Goal: Task Accomplishment & Management: Manage account settings

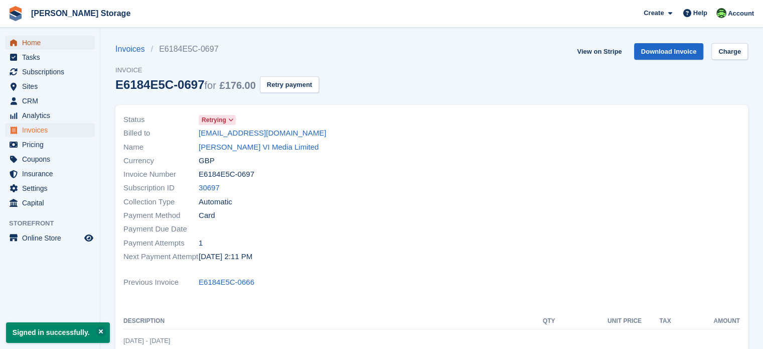
click at [43, 44] on span "Home" at bounding box center [52, 43] width 60 height 14
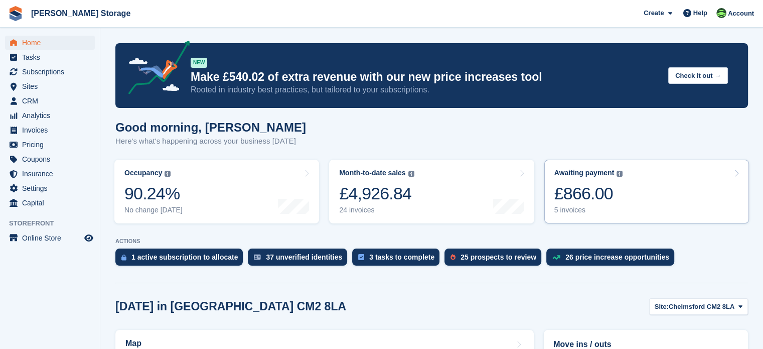
click at [615, 195] on div "£866.00" at bounding box center [588, 193] width 69 height 21
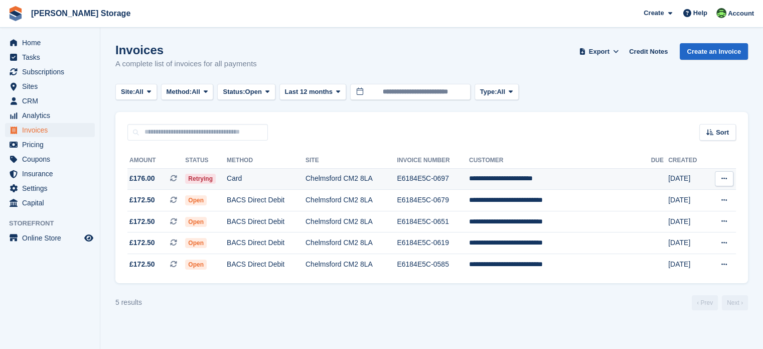
click at [285, 178] on td "Card" at bounding box center [266, 179] width 79 height 22
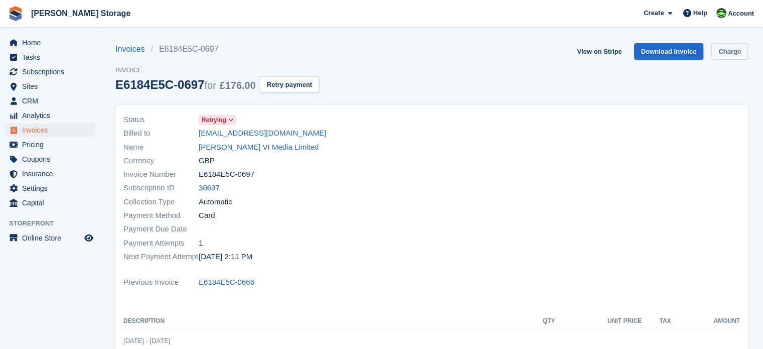
click at [730, 52] on link "Charge" at bounding box center [729, 51] width 37 height 17
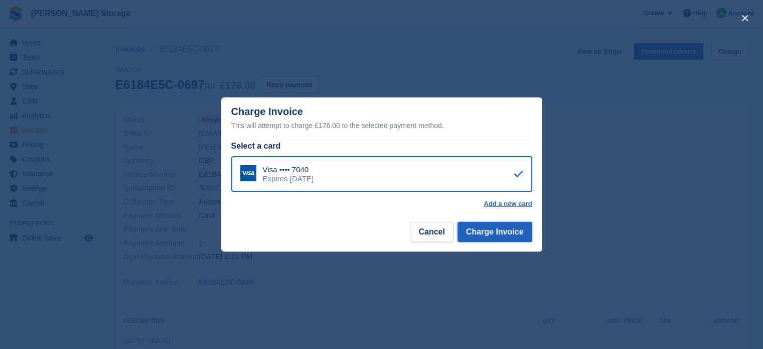
click at [507, 232] on button "Charge Invoice" at bounding box center [494, 232] width 75 height 20
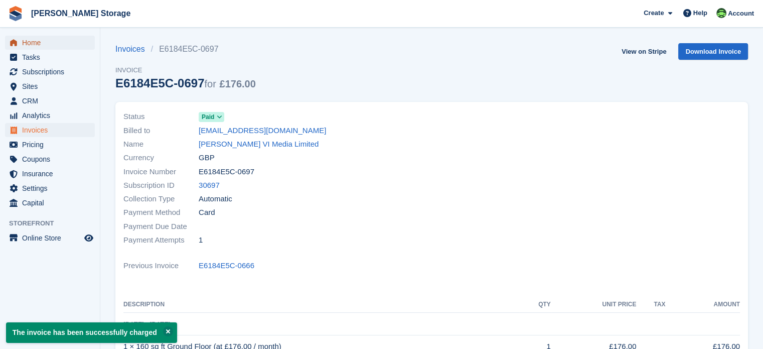
click at [41, 45] on span "Home" at bounding box center [52, 43] width 60 height 14
